Goal: Entertainment & Leisure: Consume media (video, audio)

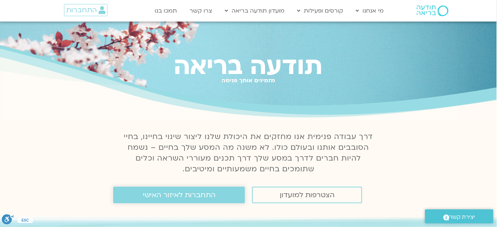
click at [194, 195] on span "התחברות לאיזור האישי" at bounding box center [179, 195] width 73 height 8
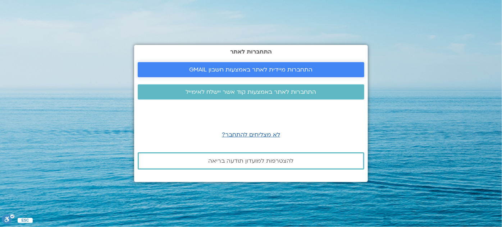
click at [279, 67] on span "התחברות מיידית לאתר באמצעות חשבון GMAIL" at bounding box center [251, 70] width 123 height 6
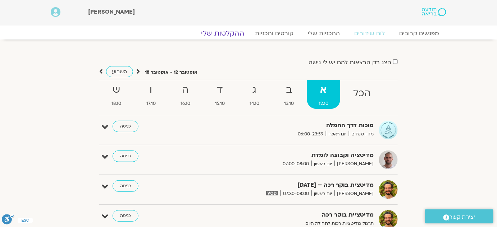
click at [224, 30] on link "ההקלטות שלי" at bounding box center [223, 33] width 60 height 9
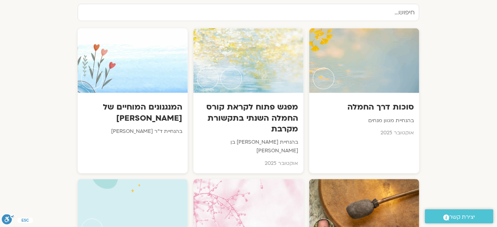
scroll to position [392, 0]
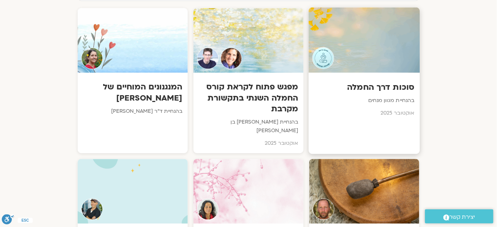
click at [372, 43] on div at bounding box center [364, 41] width 111 height 66
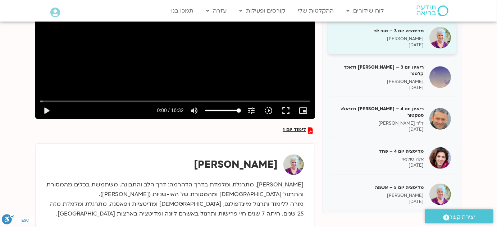
scroll to position [163, 0]
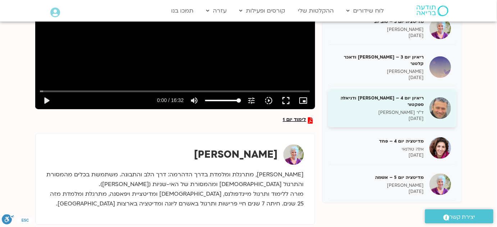
click at [415, 95] on h5 "ריאיון יום 4 – [PERSON_NAME] ודניאלה ספקטור" at bounding box center [379, 101] width 91 height 13
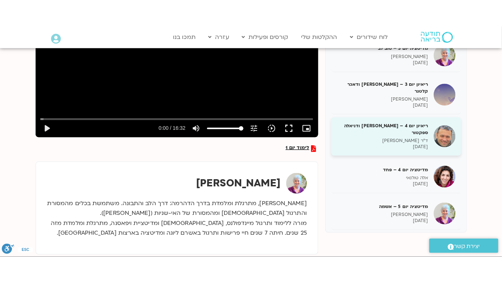
scroll to position [72, 0]
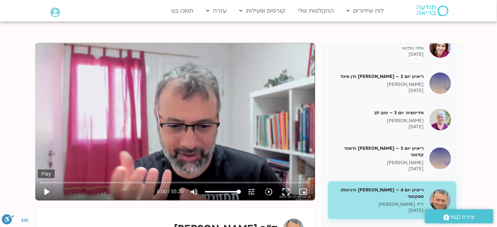
click at [48, 190] on button "play_arrow" at bounding box center [46, 192] width 17 height 17
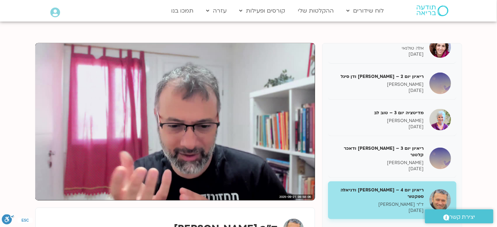
click at [496, 139] on section "מדיטציה יום 1 – חמלה עצמית סנדיה בר קמה [DATE] ריאיון 1 – [PERSON_NAME] וכריסטי…" at bounding box center [248, 177] width 497 height 310
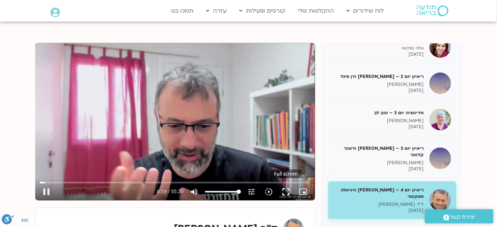
click at [288, 189] on button "fullscreen" at bounding box center [286, 192] width 17 height 17
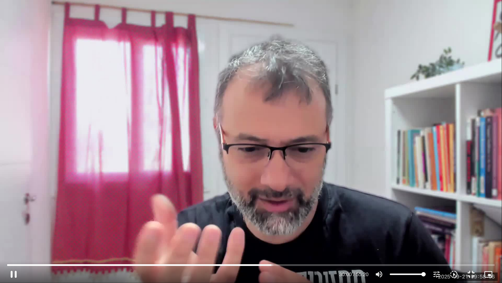
click at [288, 229] on div "Skip Ad 51:22 pause 30:00 / 55:20 volume_up Mute tune Resolution Auto 720p slow…" at bounding box center [251, 141] width 502 height 283
click at [288, 229] on div "Skip Ad 51:22 play_arrow 30:00 / 55:20 volume_up Mute tune Resolution Auto 720p…" at bounding box center [251, 141] width 502 height 283
click at [172, 55] on div "Skip Ad 51:22 pause 30:18 / 55:20 volume_up Mute tune Resolution Auto 720p slow…" at bounding box center [251, 141] width 502 height 283
type input "1818.944889"
